Goal: Transaction & Acquisition: Purchase product/service

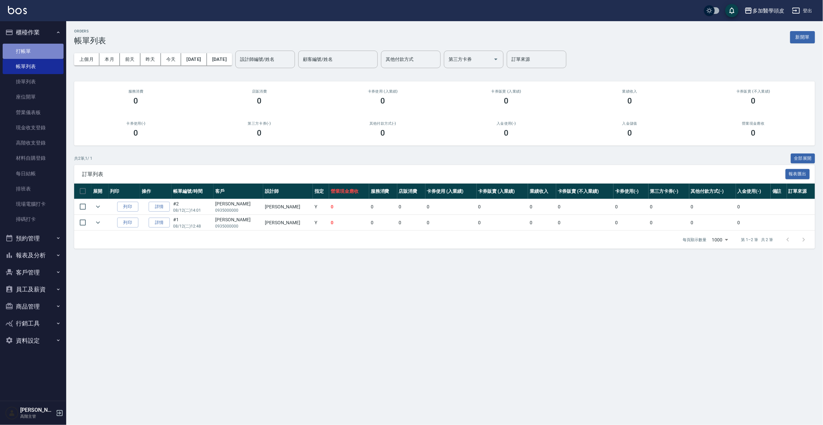
click at [28, 51] on link "打帳單" at bounding box center [33, 51] width 61 height 15
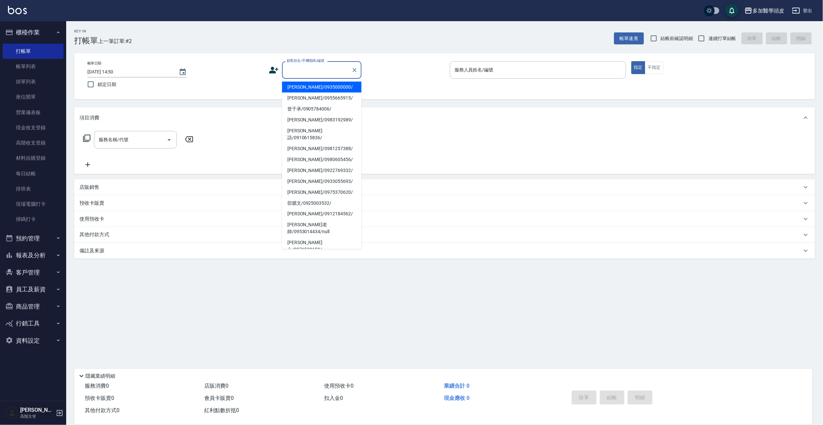
click at [323, 64] on input "顧客姓名/手機號碼/編號" at bounding box center [317, 70] width 64 height 12
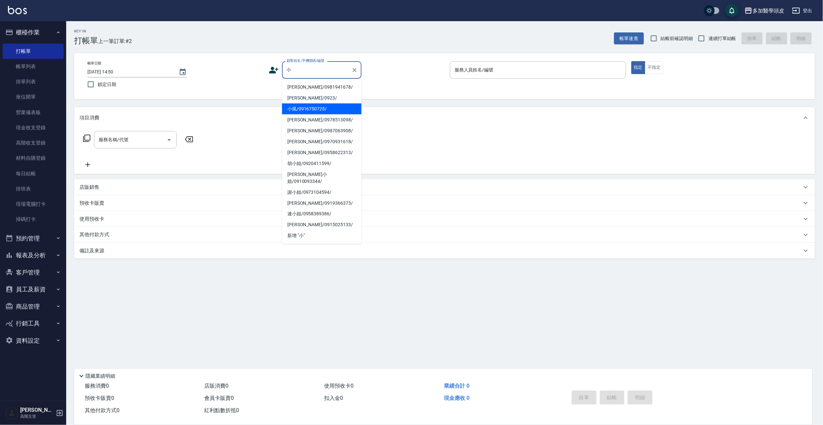
drag, startPoint x: 314, startPoint y: 108, endPoint x: 342, endPoint y: 89, distance: 33.8
click at [312, 108] on li "小風/0916750725/" at bounding box center [321, 109] width 79 height 11
type input "小風/0916750725/"
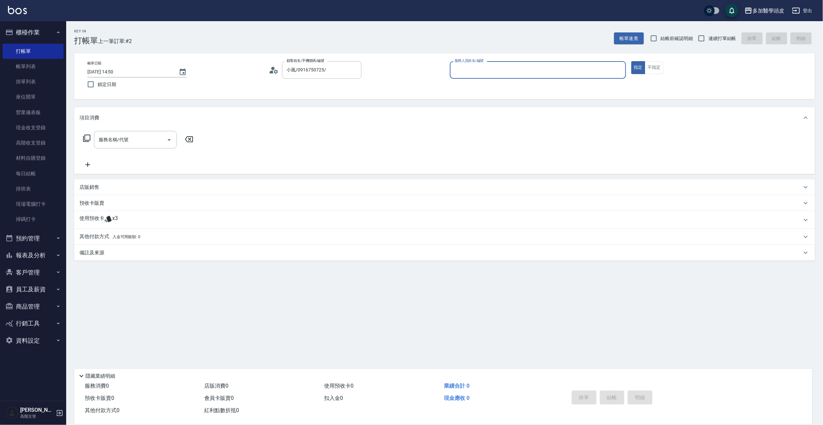
click at [464, 72] on input "服務人員姓名/編號" at bounding box center [538, 70] width 170 height 12
click at [460, 90] on span "[PERSON_NAME]Uni (無代號)" at bounding box center [498, 87] width 87 height 7
type input "[PERSON_NAME]Uni(無代號)"
click at [95, 220] on p "使用預收卡" at bounding box center [91, 220] width 25 height 10
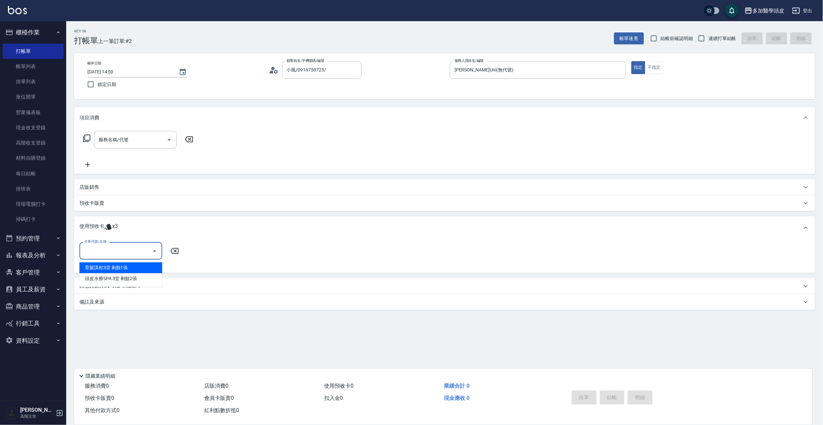
click at [106, 249] on input "卡券代號/名稱" at bounding box center [115, 251] width 67 height 12
click at [133, 264] on div "育髮課程3堂 剩餘1張" at bounding box center [120, 268] width 83 height 11
type input "育髮課程3[PERSON_NAME]"
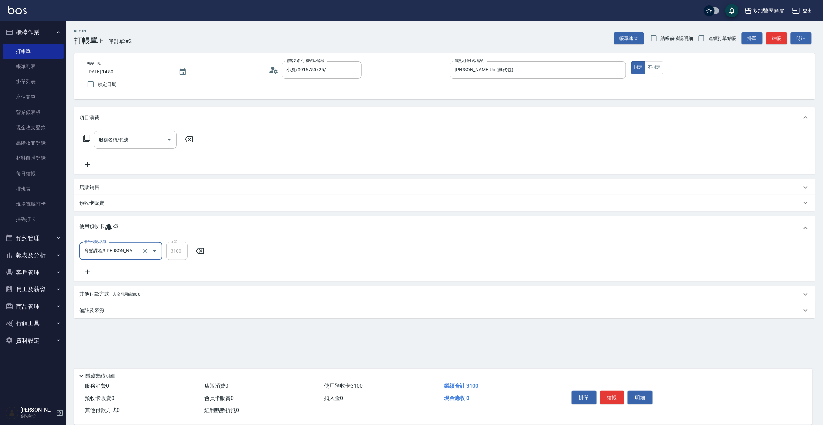
click at [133, 248] on input "育髮課程3[PERSON_NAME]" at bounding box center [111, 252] width 58 height 12
click at [617, 395] on button "結帳" at bounding box center [612, 398] width 25 height 14
